Goal: Task Accomplishment & Management: Use online tool/utility

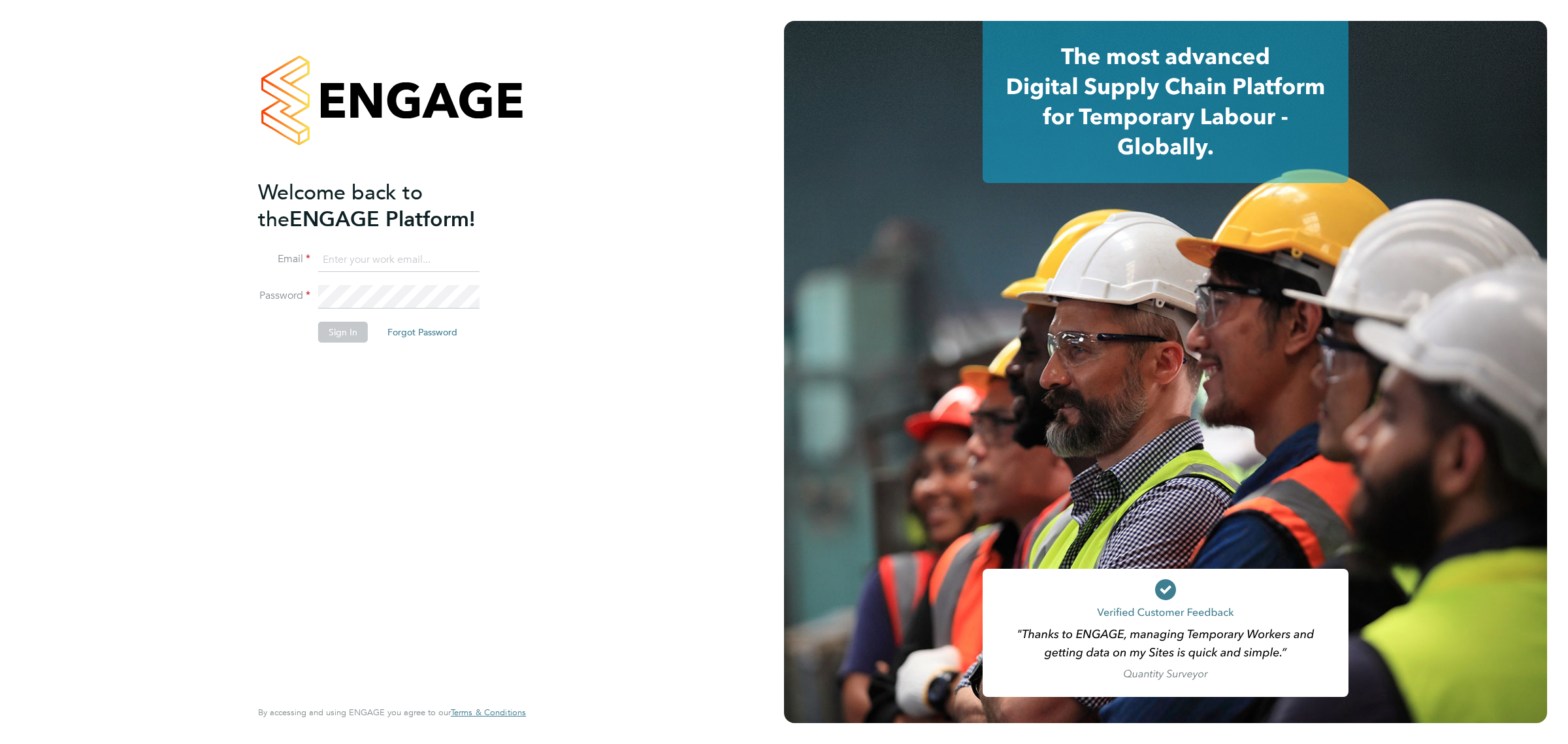
type input "jacob.donaldson1@randstadcpe.com"
click at [347, 325] on button "Sign In" at bounding box center [343, 332] width 50 height 21
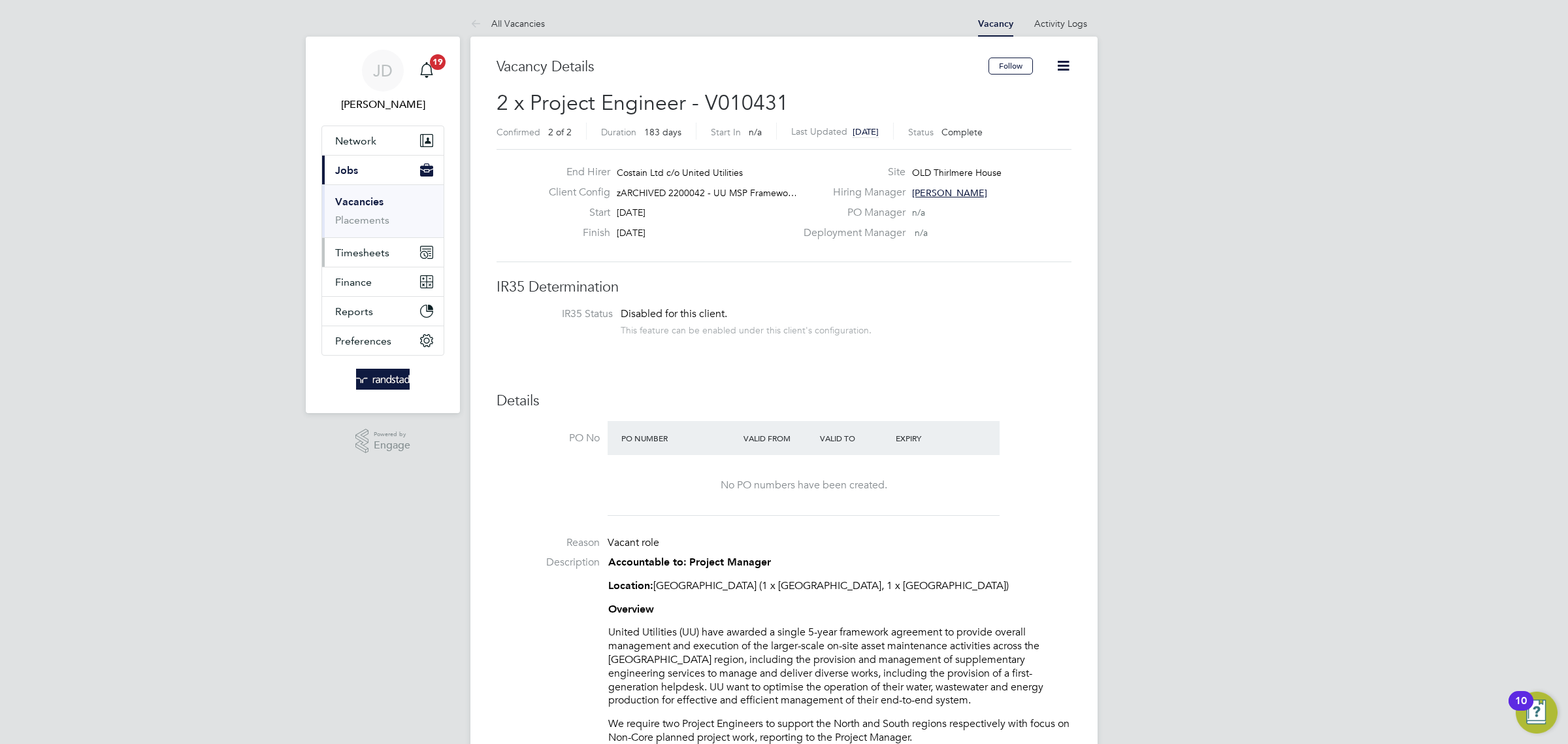
click at [387, 251] on span "Timesheets" at bounding box center [362, 253] width 54 height 13
click at [361, 233] on link "Timesheets" at bounding box center [362, 232] width 54 height 13
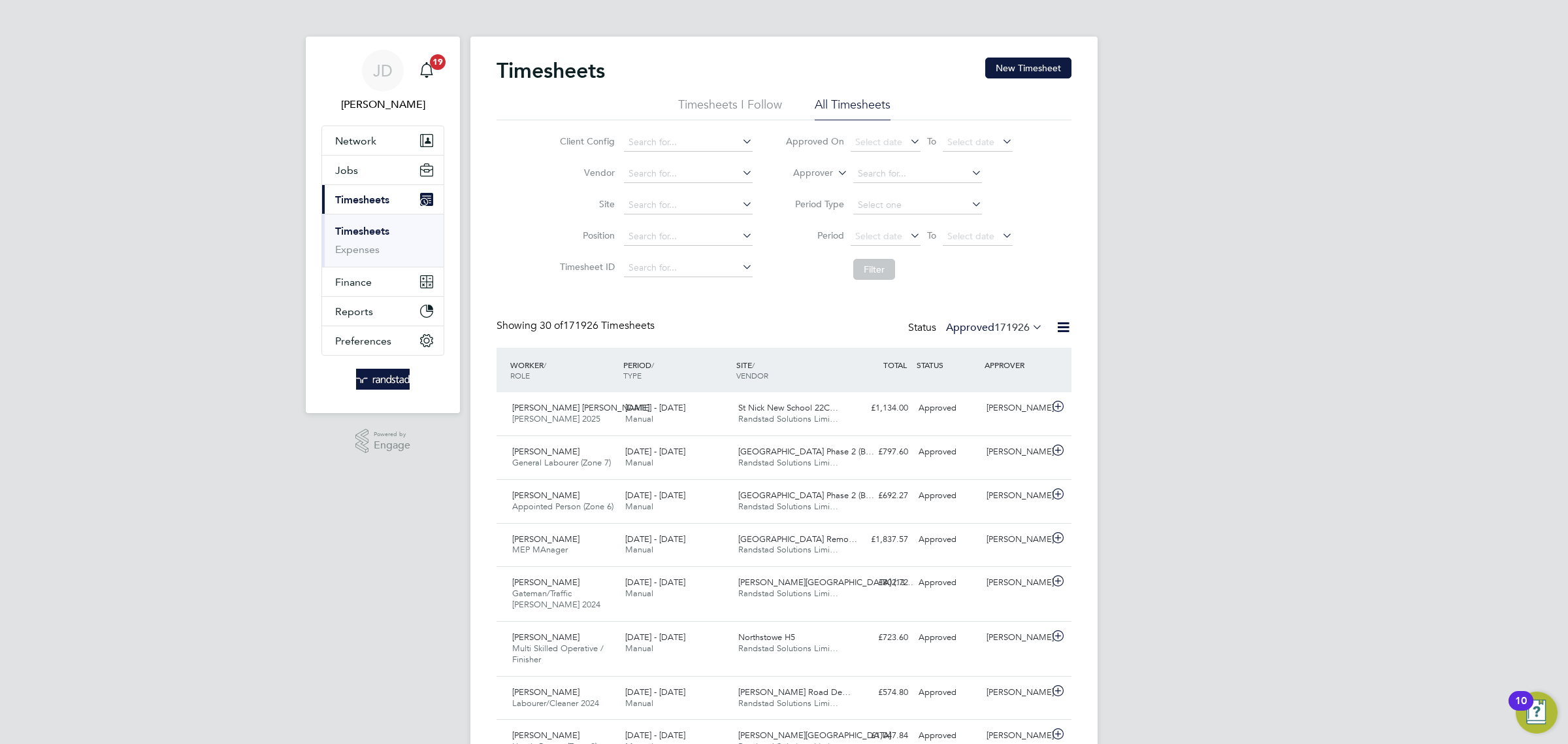
click at [377, 227] on link "Timesheets" at bounding box center [362, 232] width 54 height 13
click at [1025, 64] on button "New Timesheet" at bounding box center [1028, 67] width 86 height 21
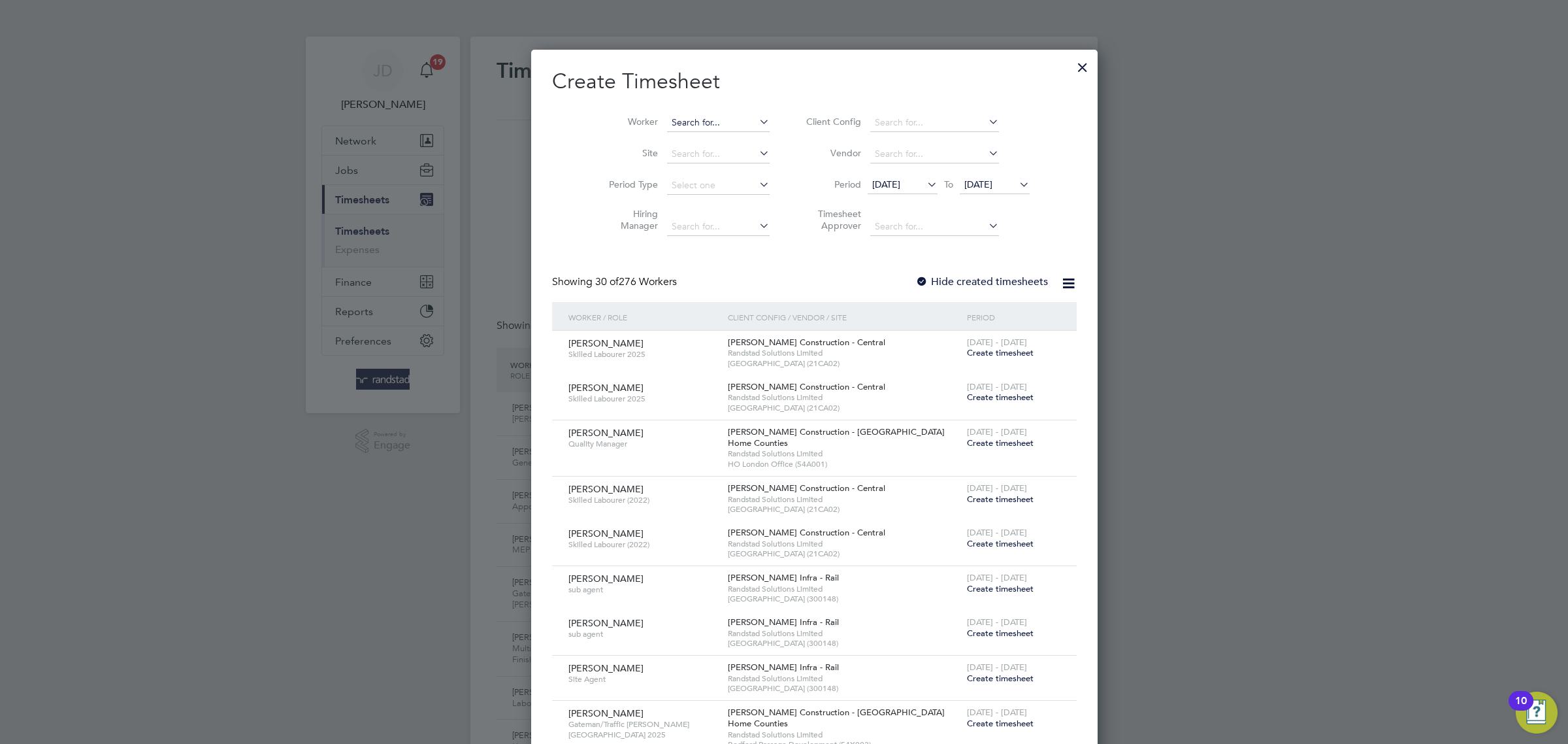
click at [677, 121] on input at bounding box center [718, 123] width 103 height 18
click at [669, 137] on b "[PERSON_NAME]" at bounding box center [678, 140] width 75 height 11
type input "[PERSON_NAME]"
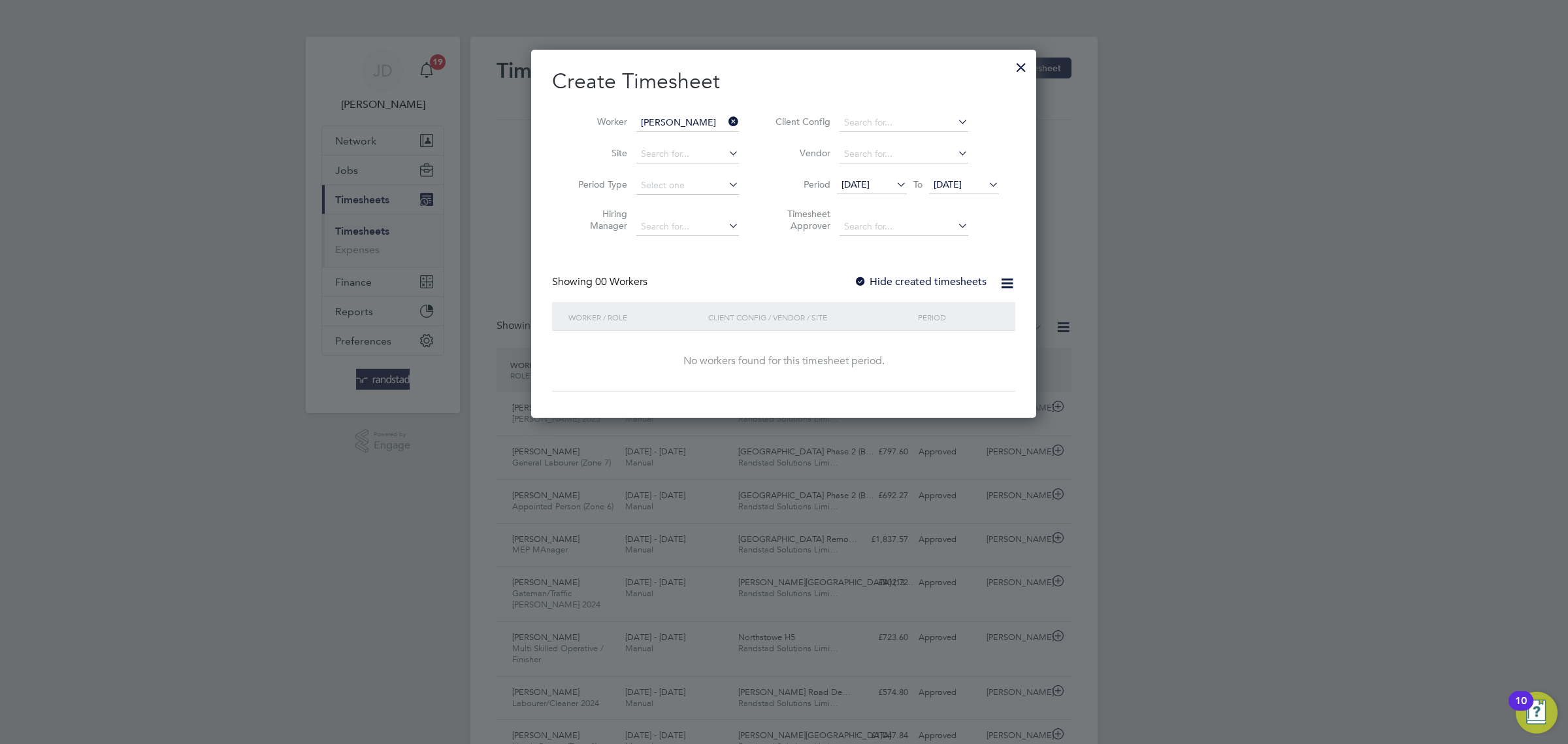
click at [869, 279] on label "Hide created timesheets" at bounding box center [921, 282] width 133 height 13
click at [726, 114] on icon at bounding box center [726, 122] width 0 height 18
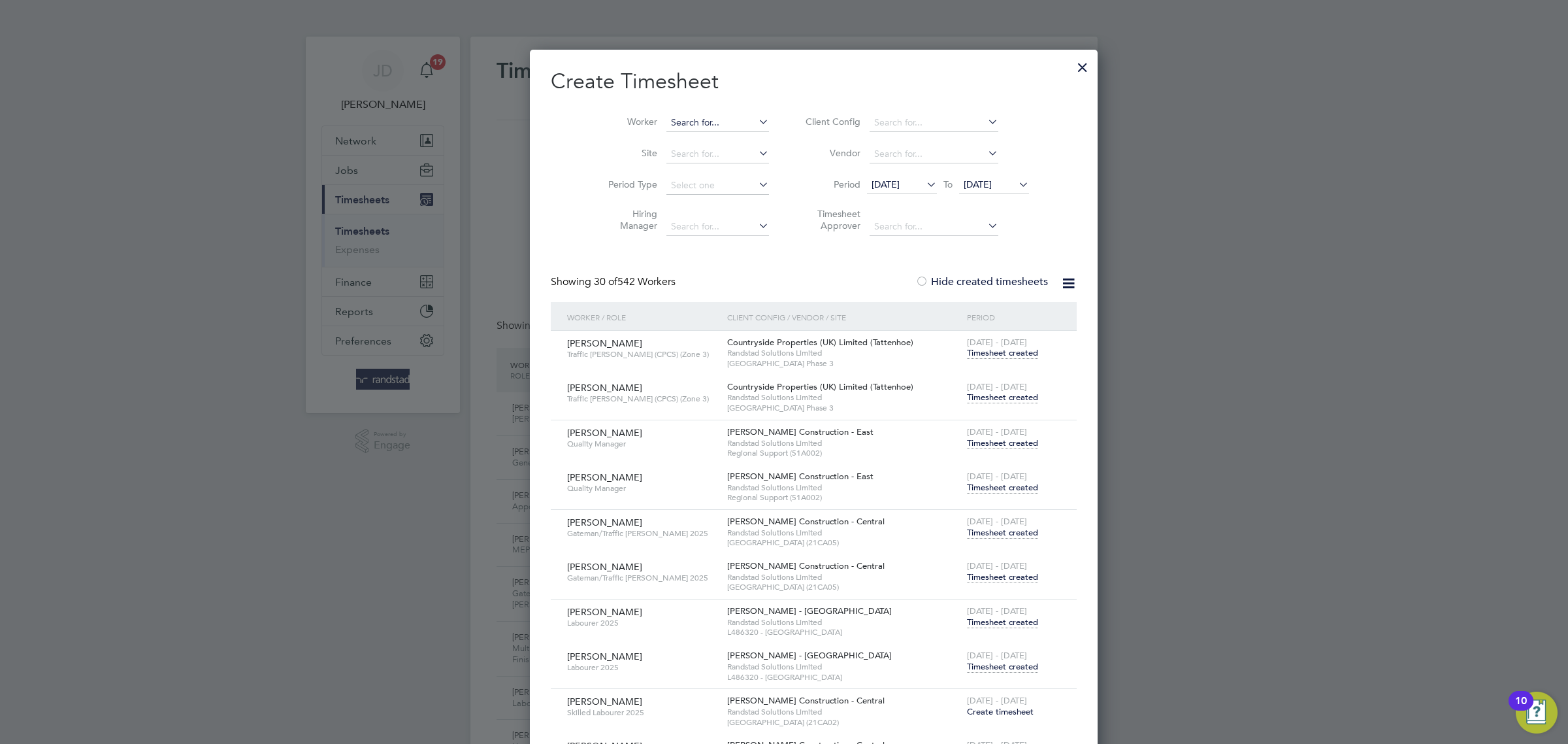
click at [717, 121] on input at bounding box center [717, 123] width 103 height 18
click at [719, 154] on b "Robertso" at bounding box center [738, 158] width 39 height 11
type input "[PERSON_NAME]"
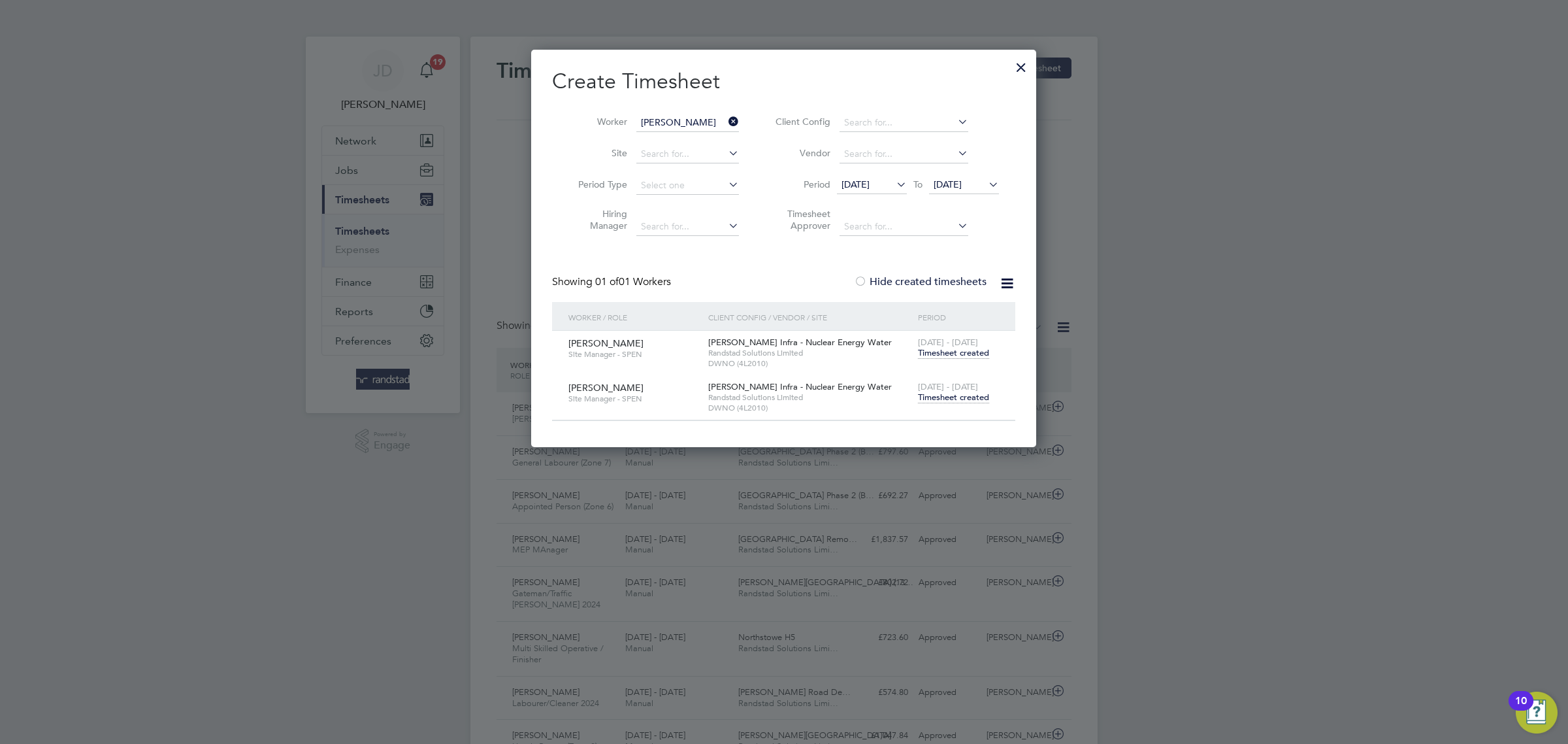
click at [932, 397] on span "Timesheet created" at bounding box center [953, 397] width 71 height 12
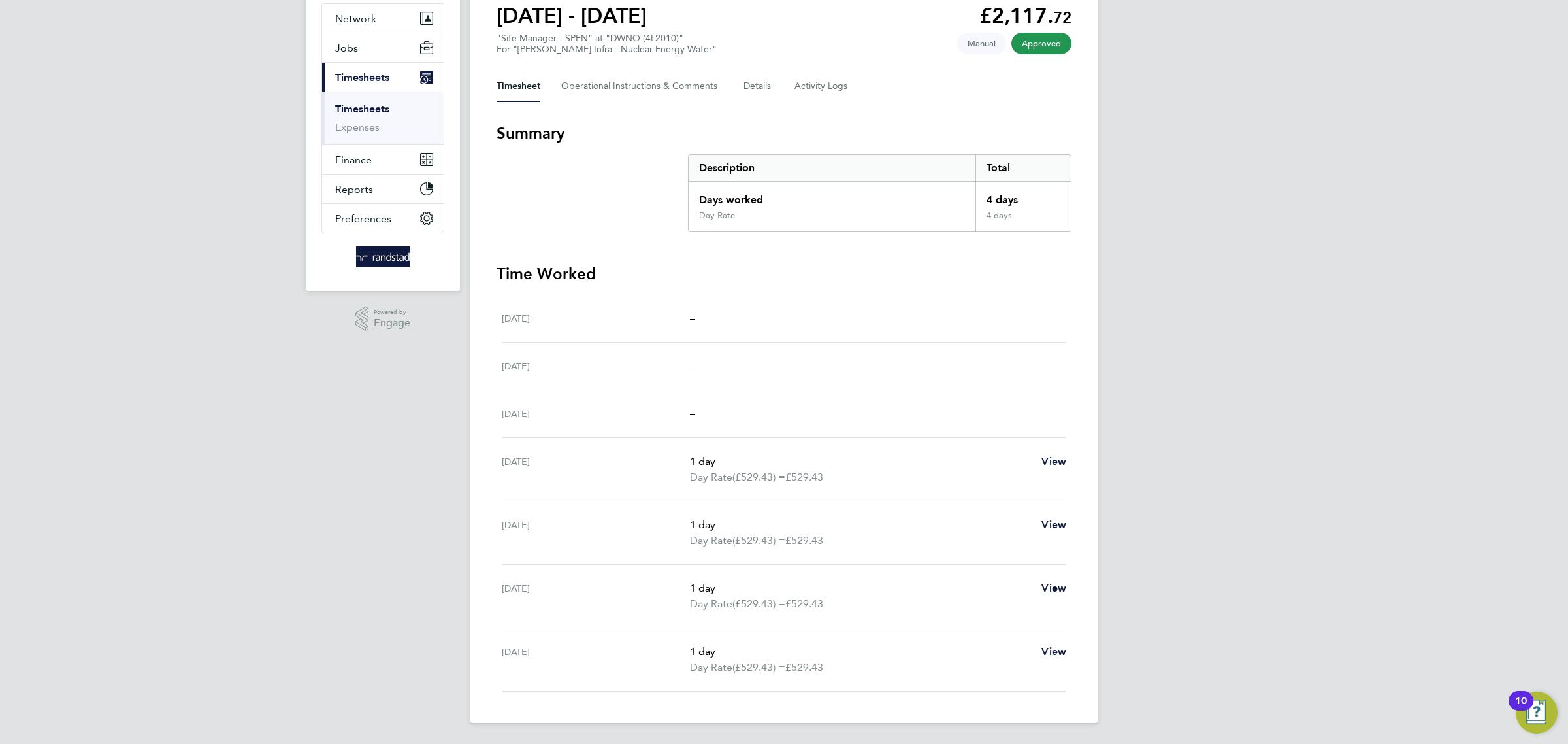
click at [374, 104] on link "Timesheets" at bounding box center [362, 109] width 54 height 13
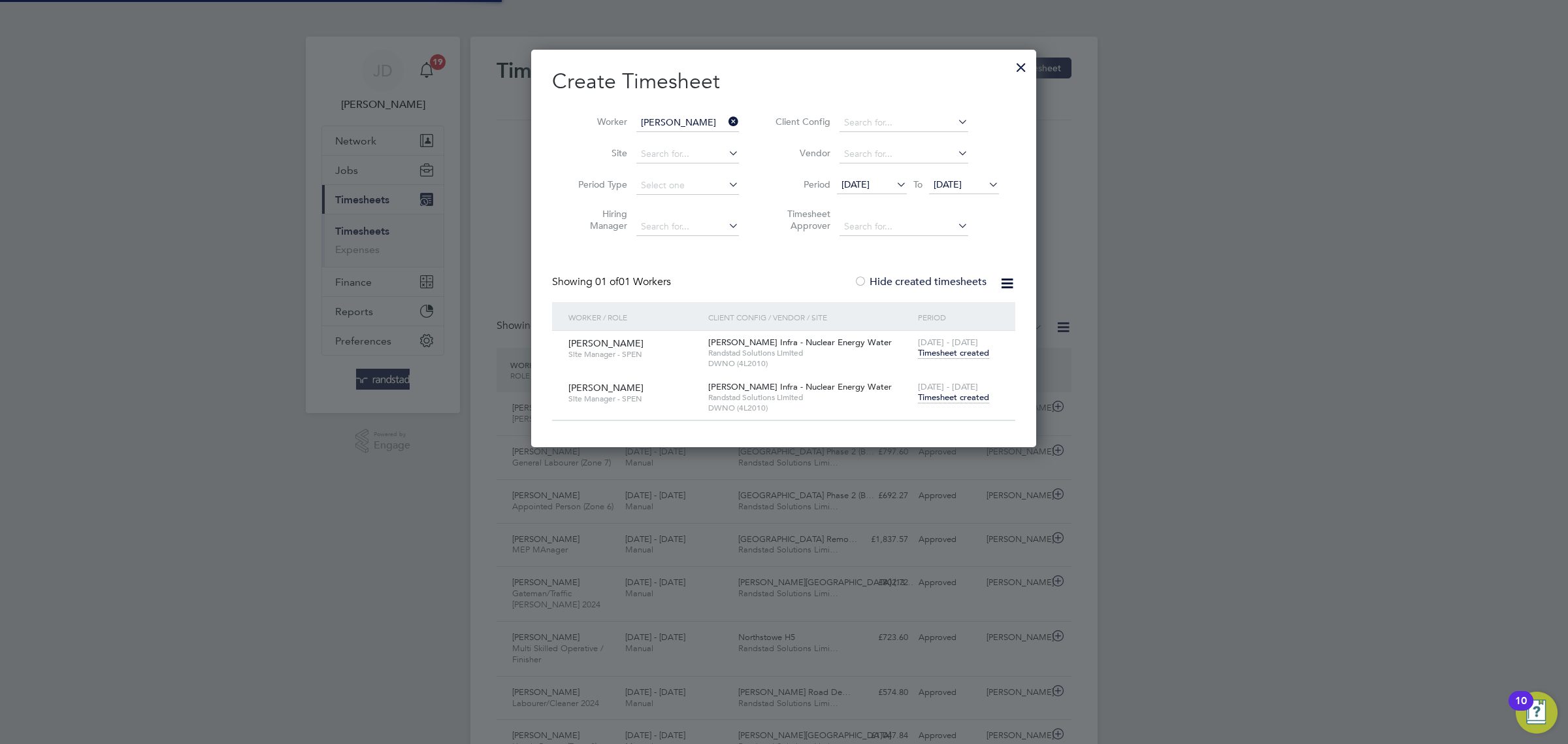
scroll to position [400, 505]
click at [726, 120] on icon at bounding box center [726, 122] width 0 height 18
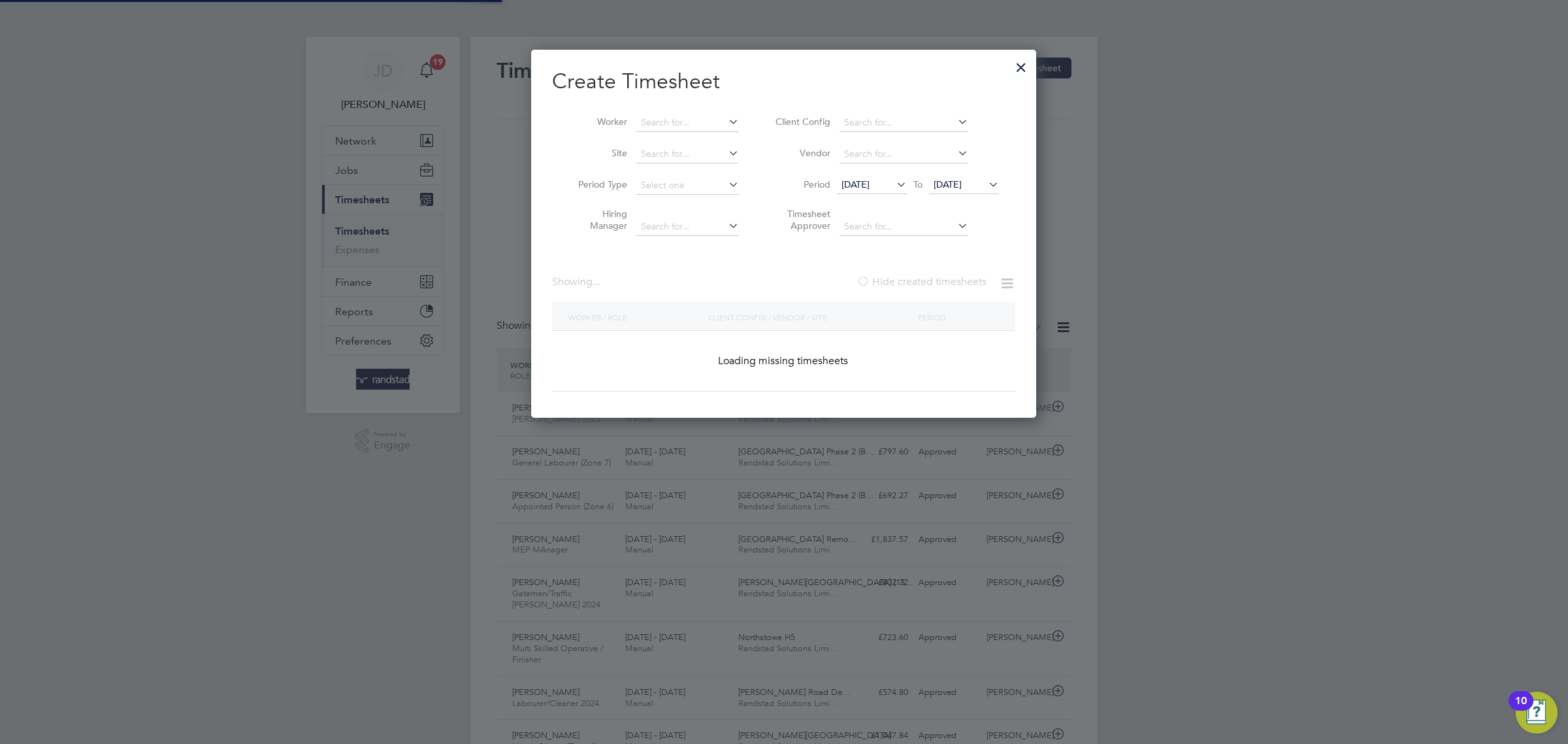
scroll to position [33, 113]
click at [698, 121] on input at bounding box center [687, 123] width 103 height 18
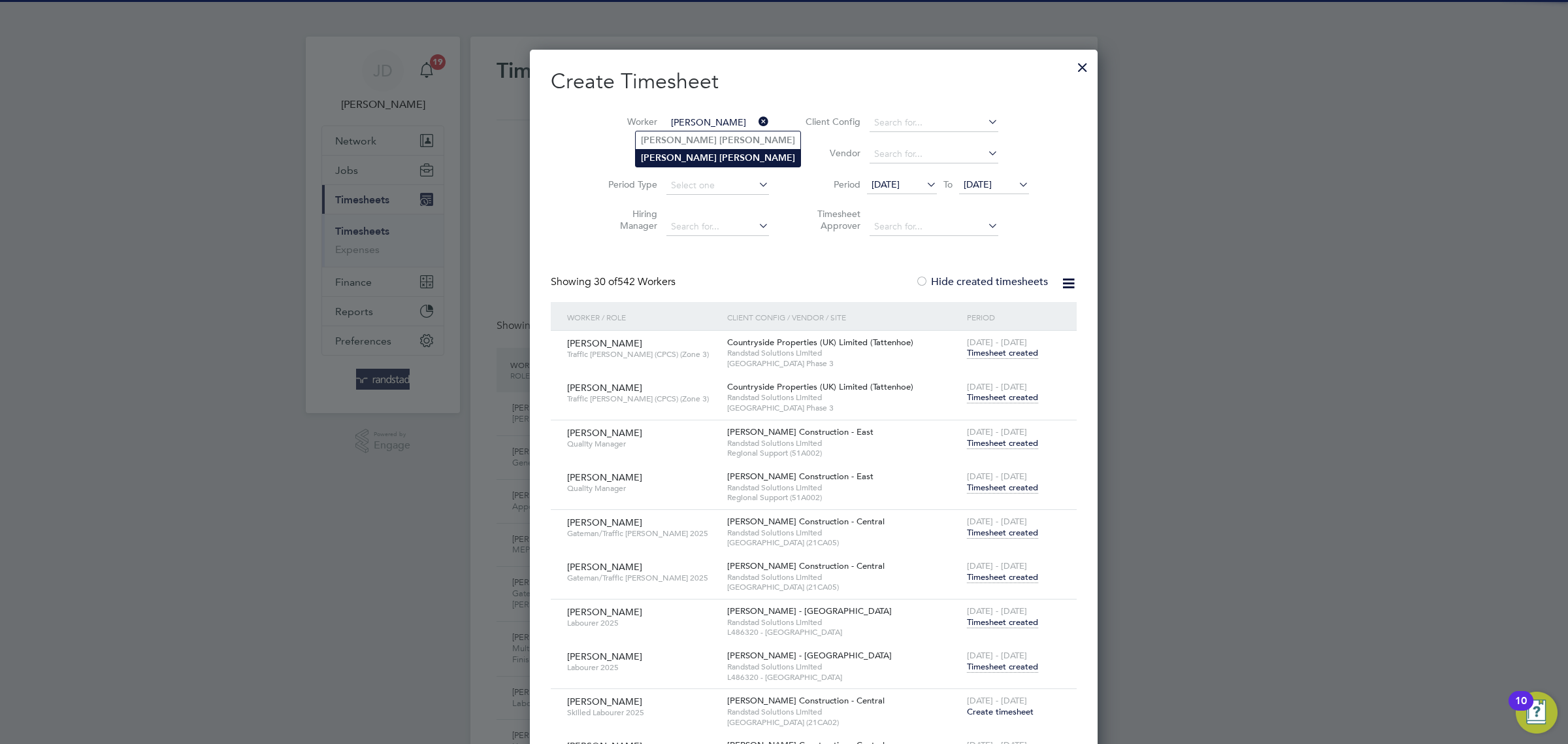
click at [719, 157] on b "[PERSON_NAME]" at bounding box center [756, 158] width 75 height 11
type input "[PERSON_NAME]"
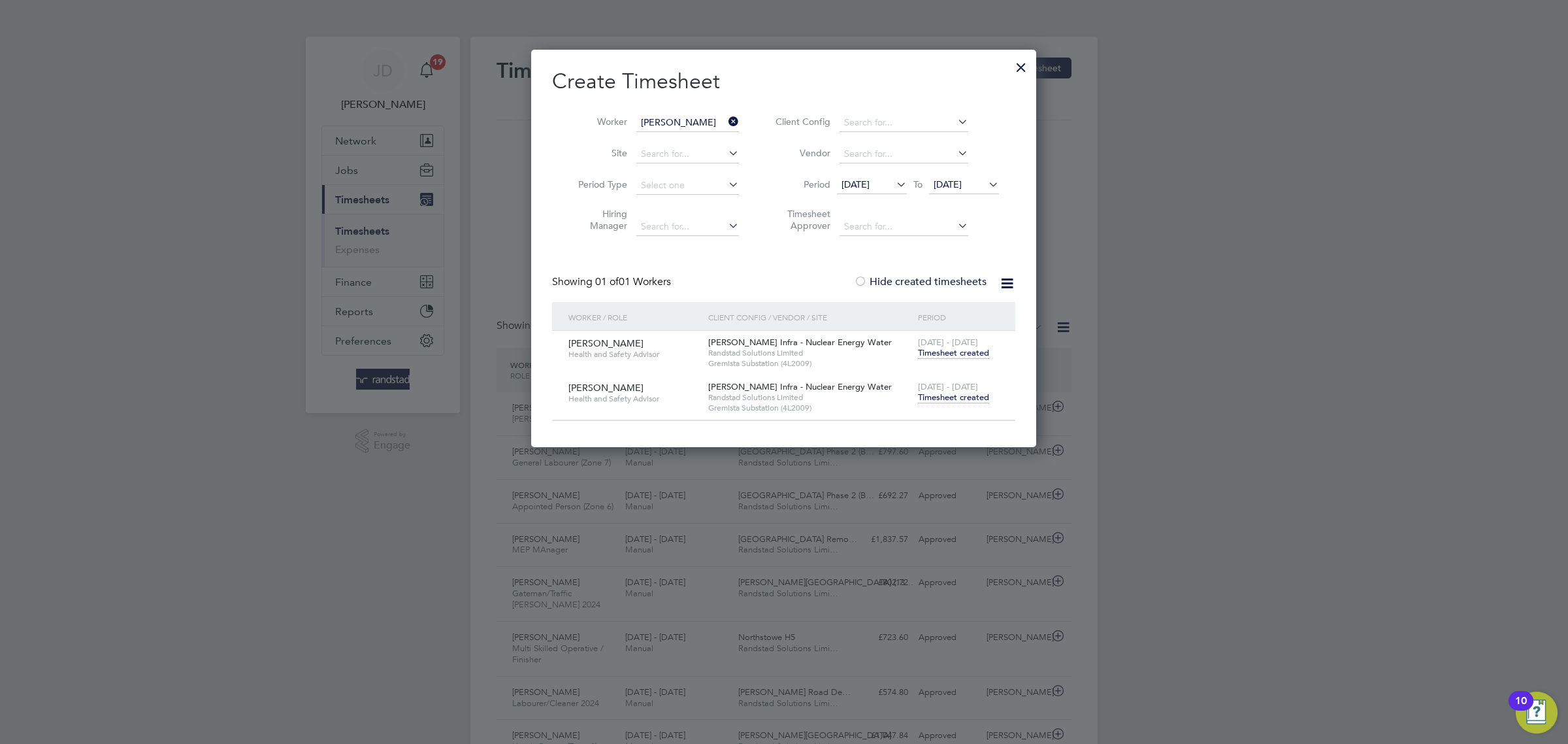
click at [970, 403] on span "Timesheet created" at bounding box center [953, 397] width 71 height 12
